Goal: Find specific page/section: Find specific page/section

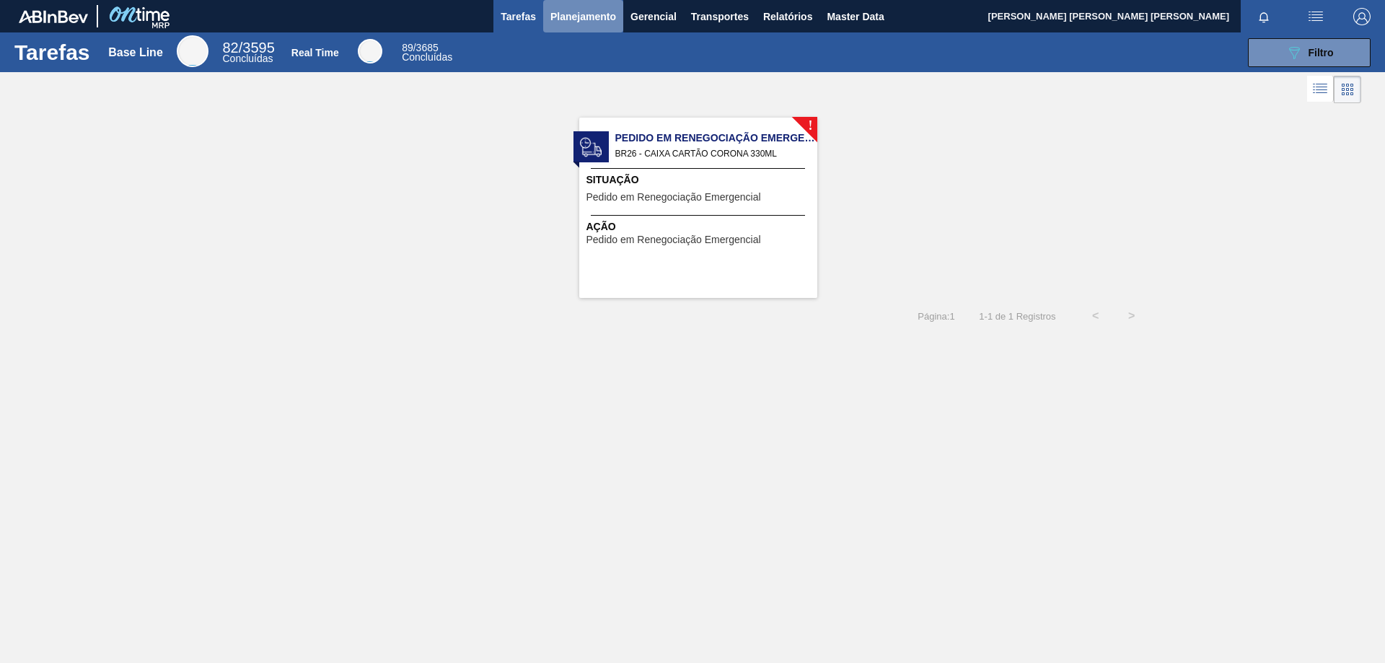
click at [592, 22] on span "Planejamento" at bounding box center [584, 16] width 66 height 17
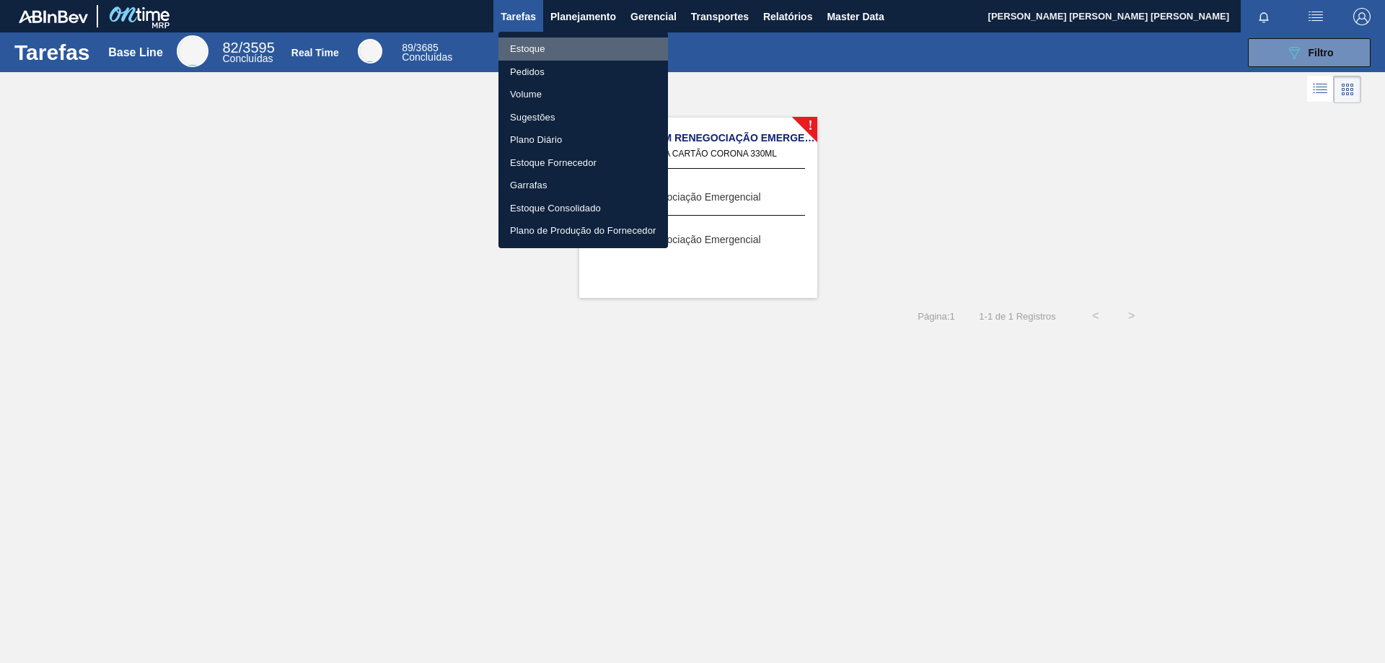
click at [540, 53] on li "Estoque" at bounding box center [584, 49] width 170 height 23
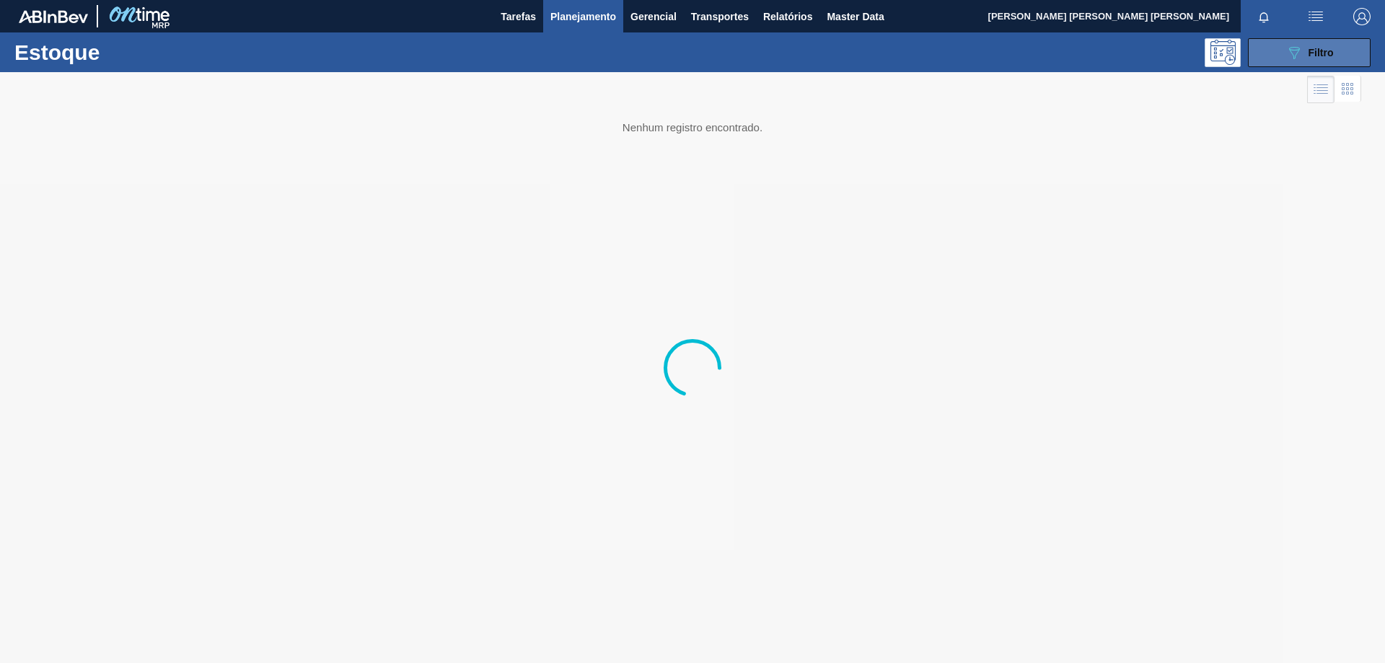
click at [1300, 40] on button "089F7B8B-B2A5-4AFE-B5C0-19BA573D28AC Filtro" at bounding box center [1309, 52] width 123 height 29
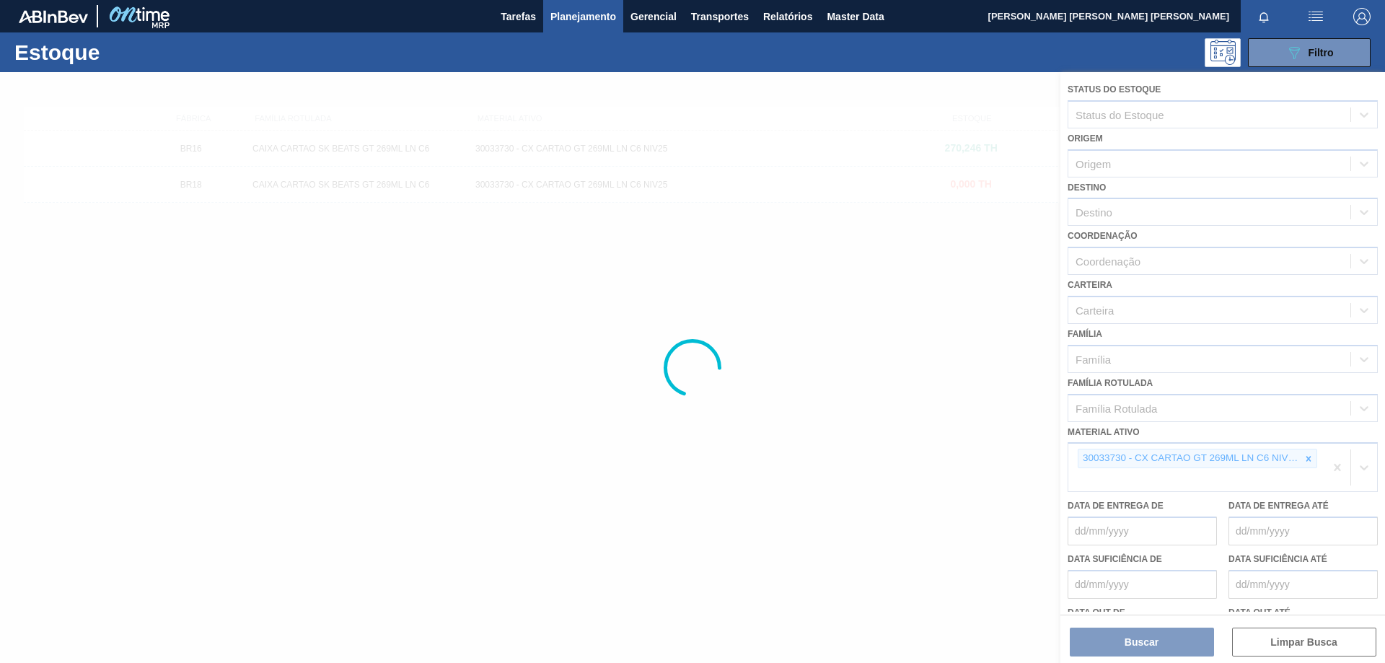
click at [457, 367] on div at bounding box center [692, 367] width 1385 height 591
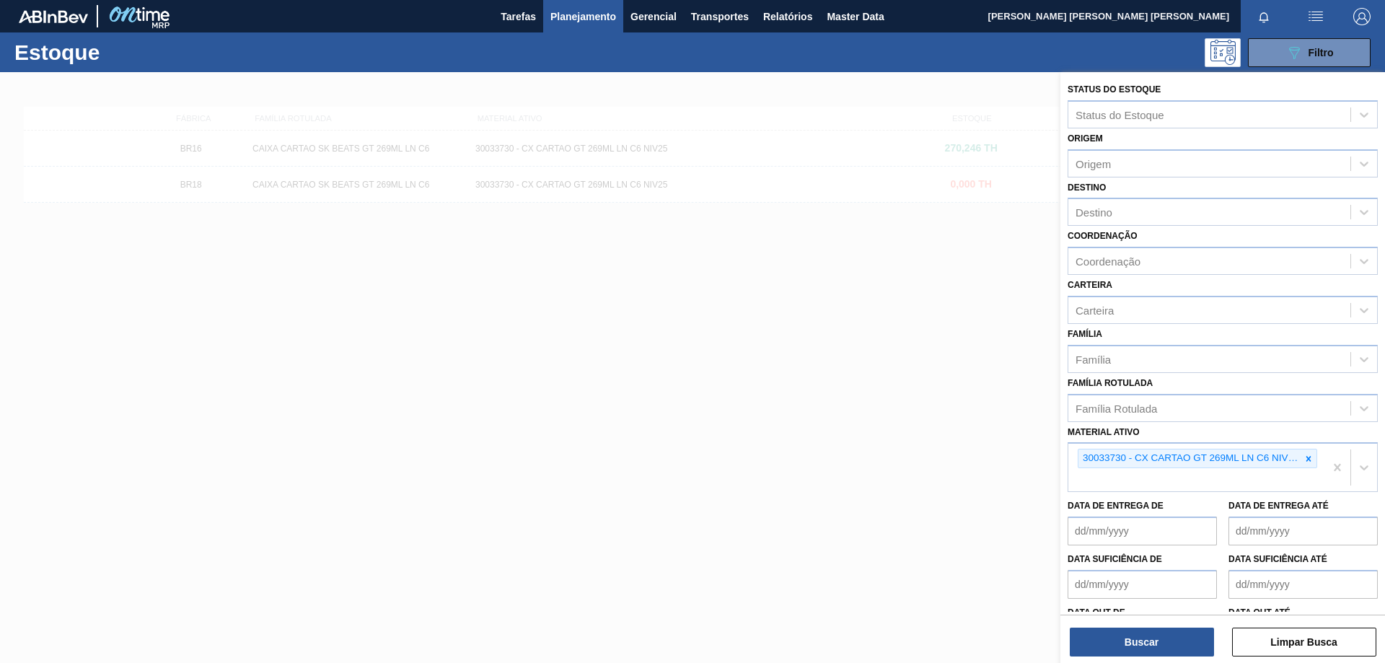
drag, startPoint x: 513, startPoint y: 306, endPoint x: 1116, endPoint y: 183, distance: 614.9
click at [514, 307] on div at bounding box center [692, 403] width 1385 height 663
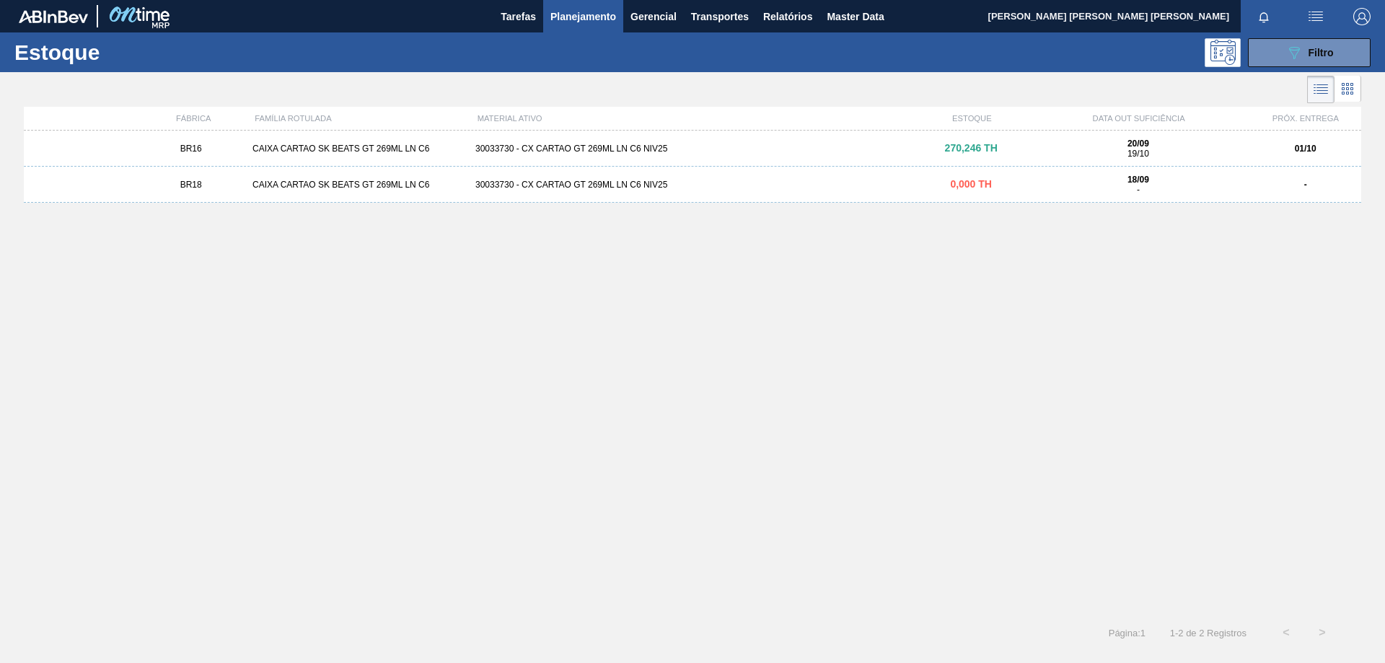
click at [614, 147] on div "30033730 - CX CARTAO GT 269ML LN C6 NIV25" at bounding box center [693, 149] width 446 height 10
